Goal: Navigation & Orientation: Find specific page/section

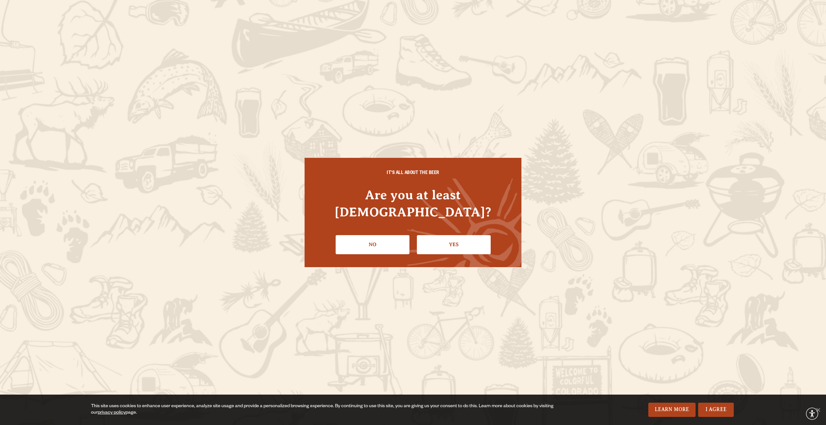
click at [469, 237] on link "Yes" at bounding box center [454, 244] width 74 height 19
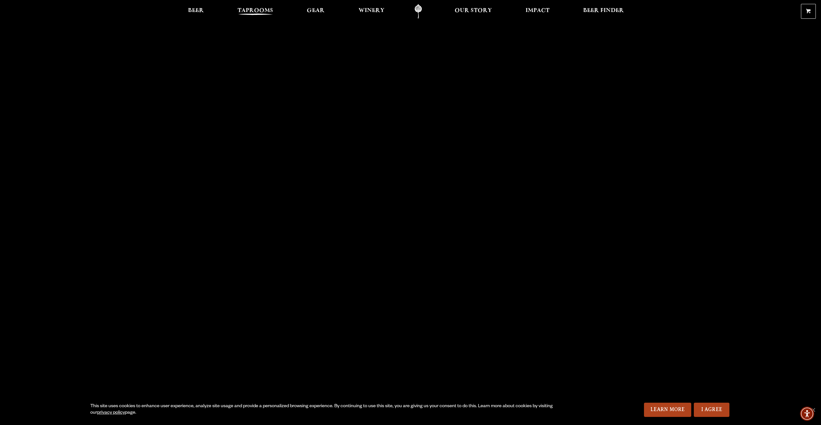
click at [253, 10] on span "Taprooms" at bounding box center [256, 10] width 36 height 5
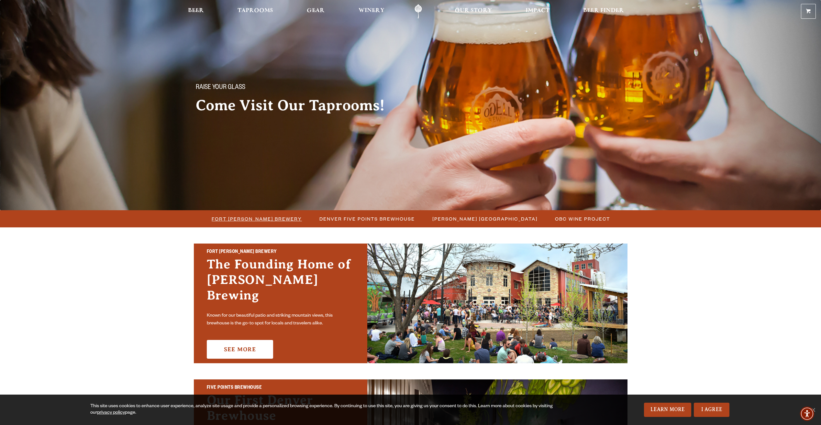
click at [273, 215] on span "Fort [PERSON_NAME] Brewery" at bounding box center [257, 218] width 90 height 9
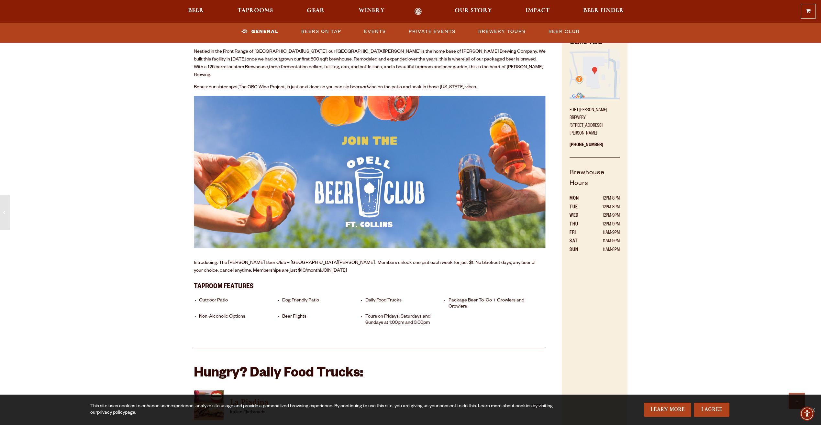
scroll to position [388, 0]
